Goal: Information Seeking & Learning: Learn about a topic

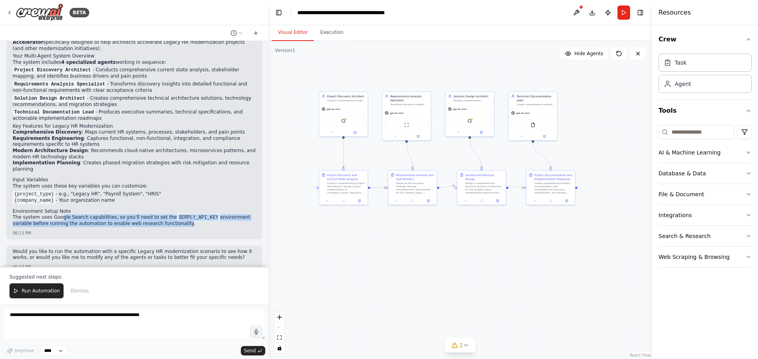
drag, startPoint x: 56, startPoint y: 204, endPoint x: 152, endPoint y: 209, distance: 96.0
click at [152, 215] on p "The system uses Google Search capabilities, so you'll need to set the SERPLY_AP…" at bounding box center [134, 221] width 243 height 13
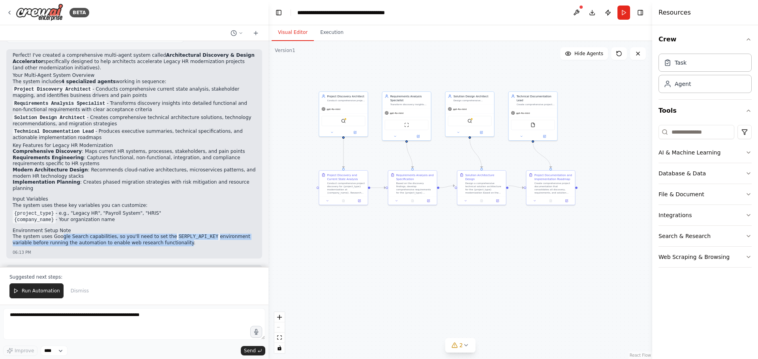
scroll to position [452, 0]
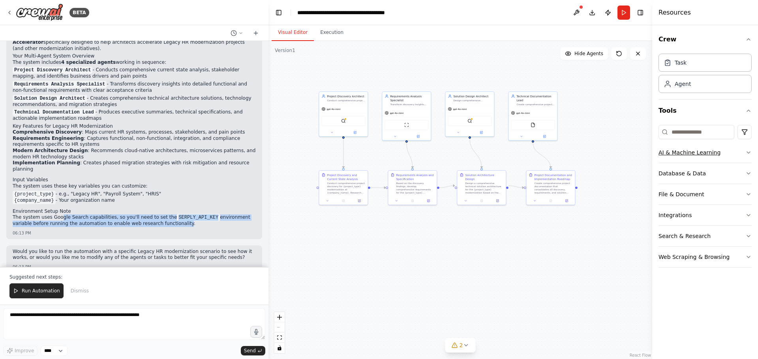
click at [694, 153] on div "AI & Machine Learning" at bounding box center [689, 153] width 62 height 8
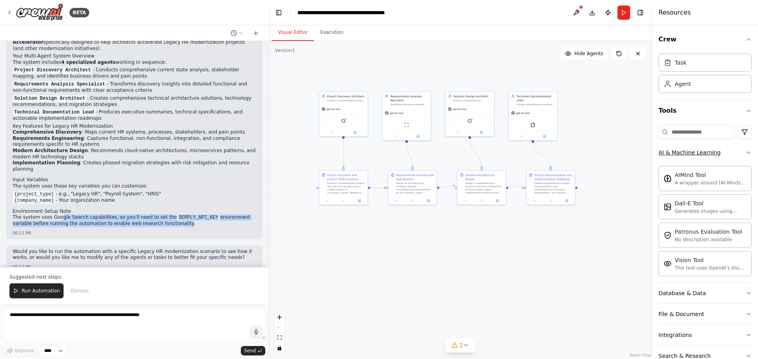
click at [689, 155] on div "AI & Machine Learning" at bounding box center [689, 153] width 62 height 8
click at [696, 150] on div "AI & Machine Learning" at bounding box center [689, 153] width 62 height 8
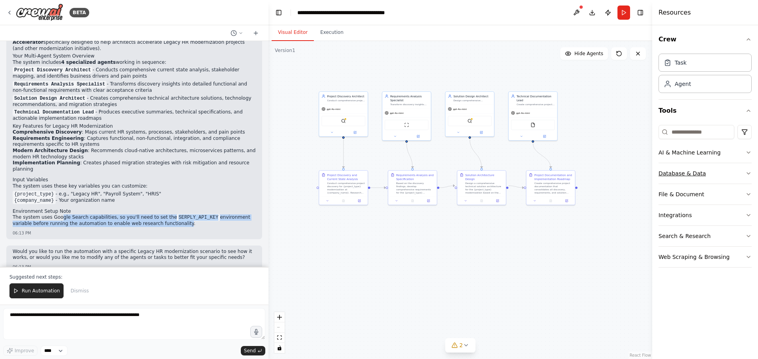
click at [695, 174] on div "Database & Data" at bounding box center [681, 174] width 47 height 8
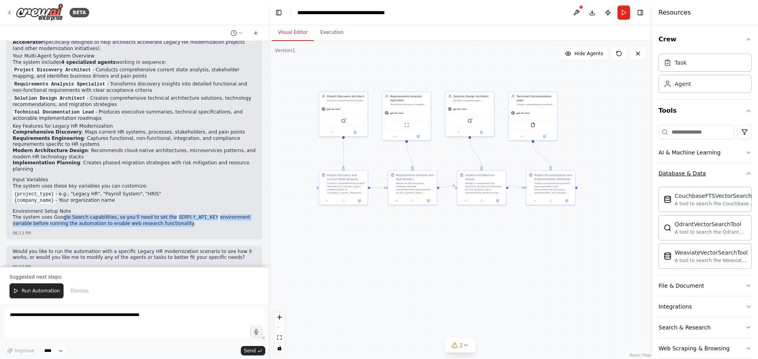
click at [695, 174] on div "Database & Data" at bounding box center [681, 174] width 47 height 8
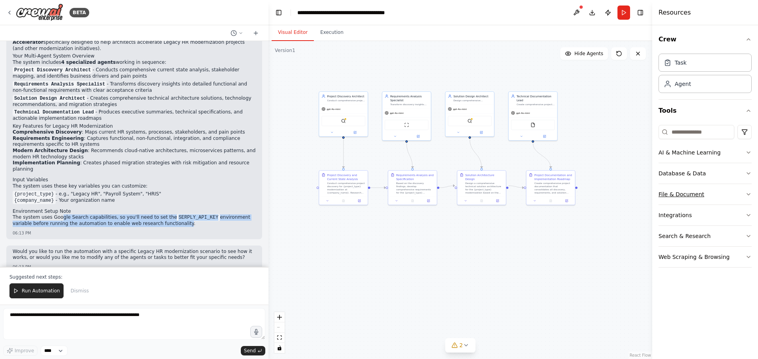
click at [691, 191] on div "File & Document" at bounding box center [681, 195] width 46 height 8
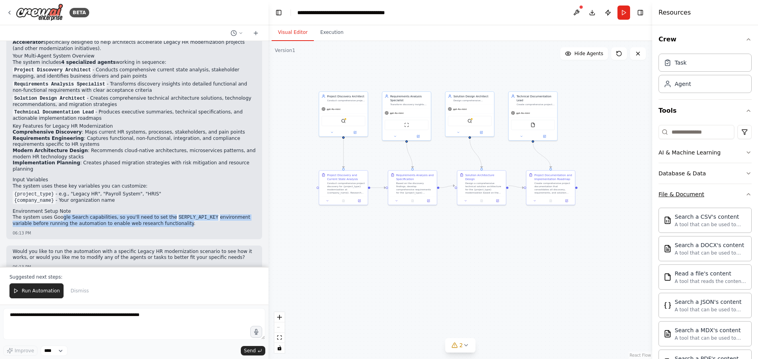
click at [691, 191] on div "File & Document" at bounding box center [681, 195] width 46 height 8
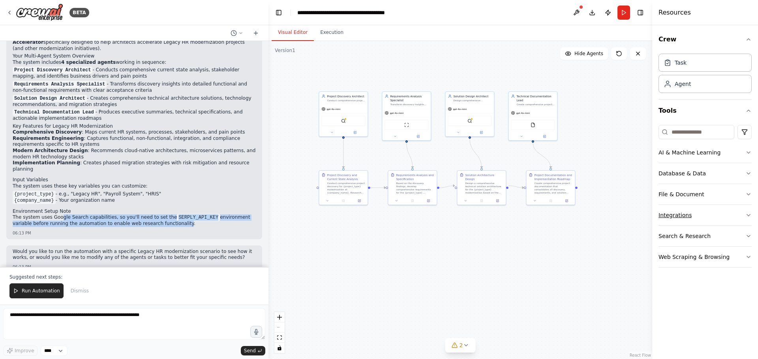
click at [689, 217] on button "Integrations" at bounding box center [704, 215] width 93 height 21
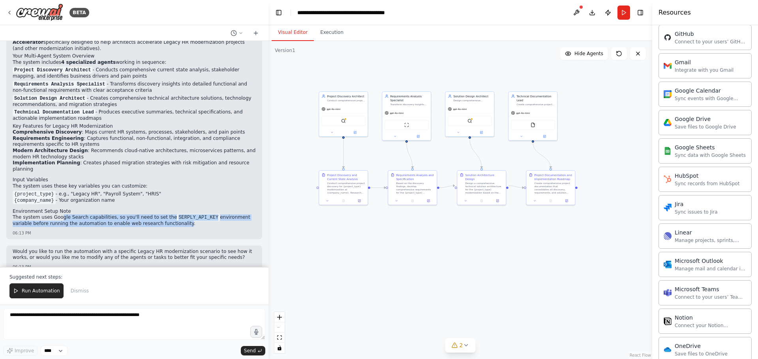
scroll to position [0, 0]
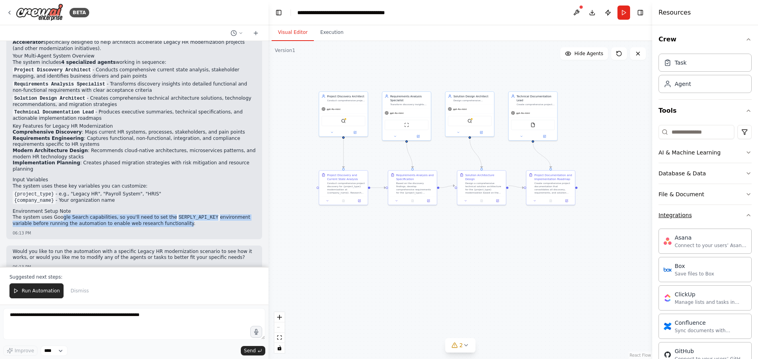
click at [686, 215] on div "Integrations" at bounding box center [674, 215] width 33 height 8
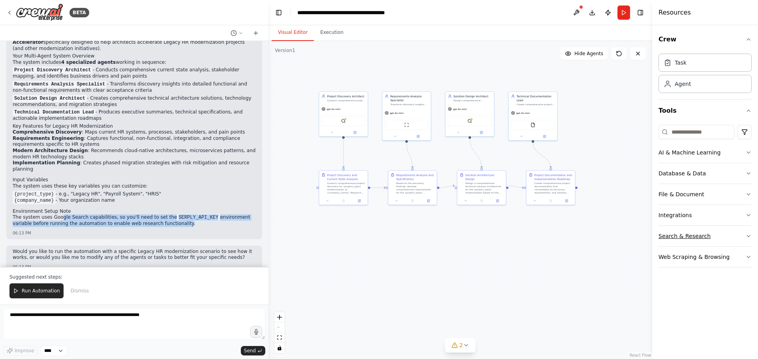
click at [687, 235] on div "Search & Research" at bounding box center [684, 236] width 52 height 8
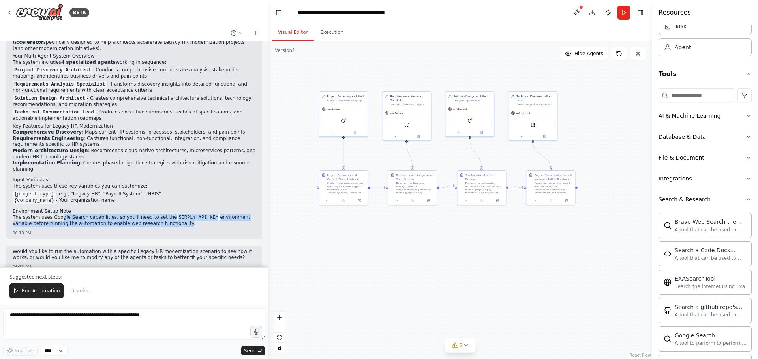
scroll to position [9, 0]
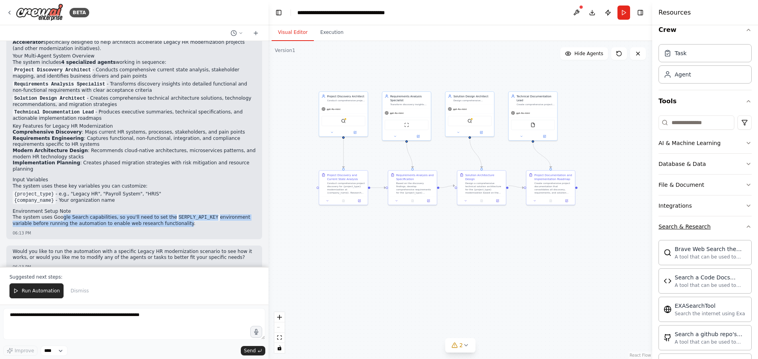
click at [684, 228] on div "Search & Research" at bounding box center [684, 227] width 52 height 8
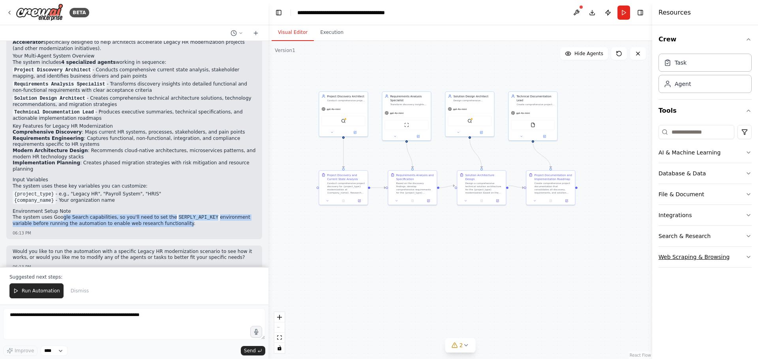
click at [690, 256] on div "Web Scraping & Browsing" at bounding box center [693, 257] width 71 height 8
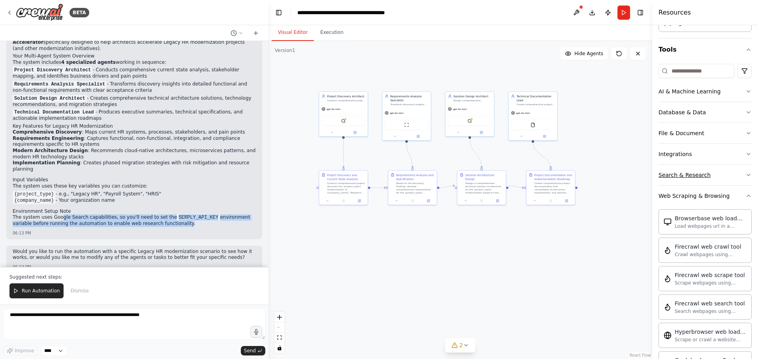
scroll to position [79, 0]
